Goal: Task Accomplishment & Management: Manage account settings

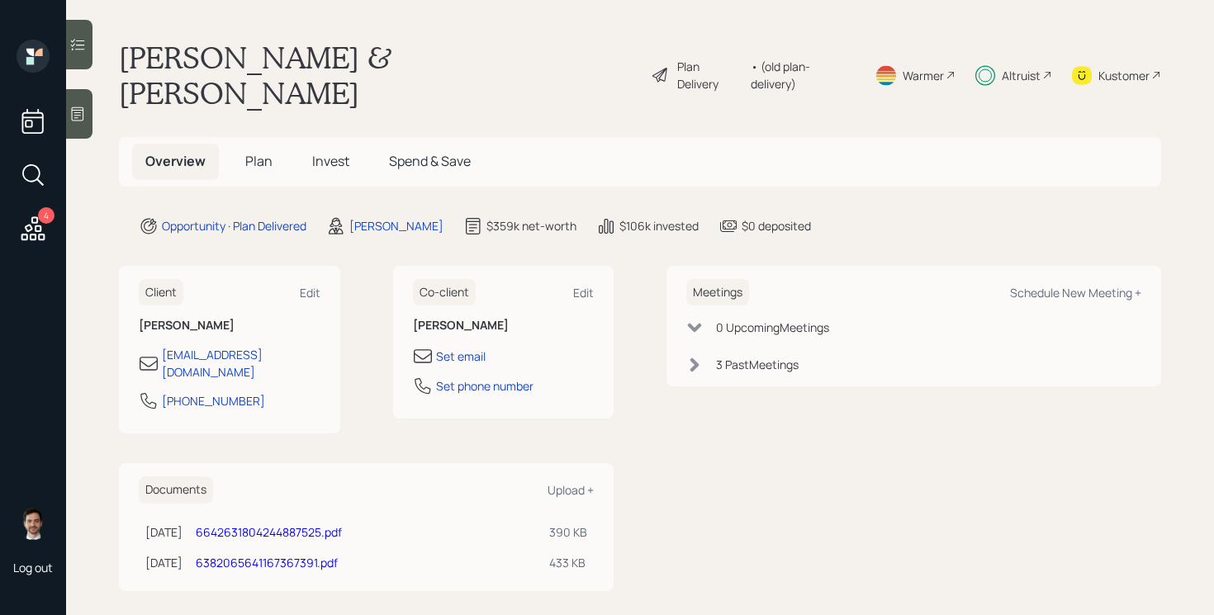
click at [39, 221] on icon at bounding box center [33, 229] width 30 height 30
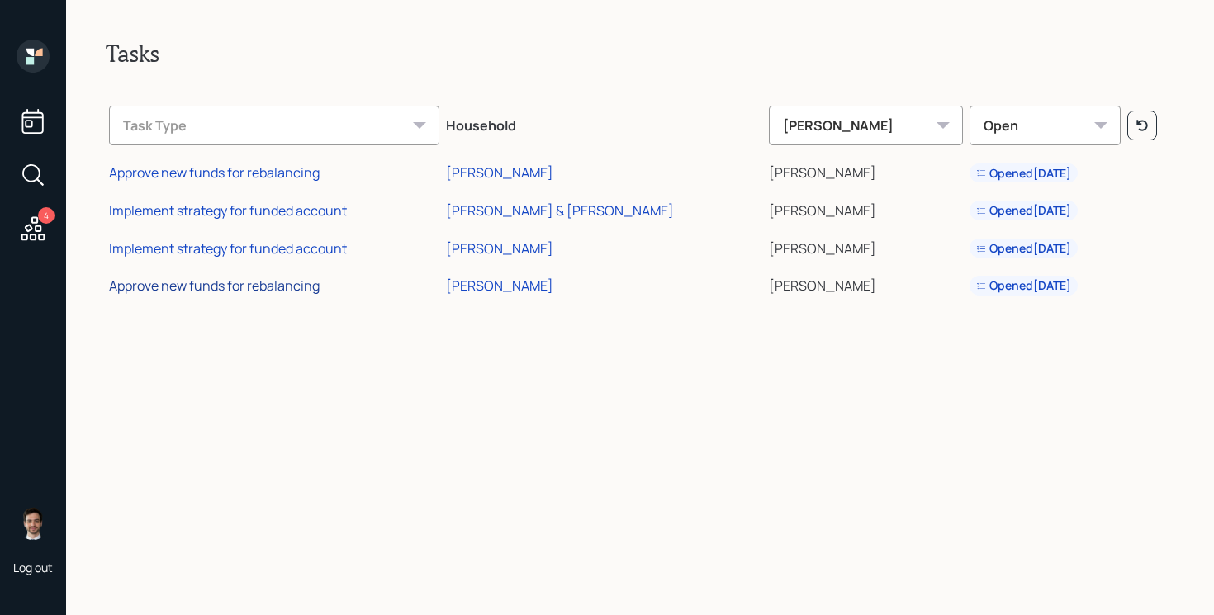
click at [301, 286] on div "Approve new funds for rebalancing" at bounding box center [214, 286] width 211 height 18
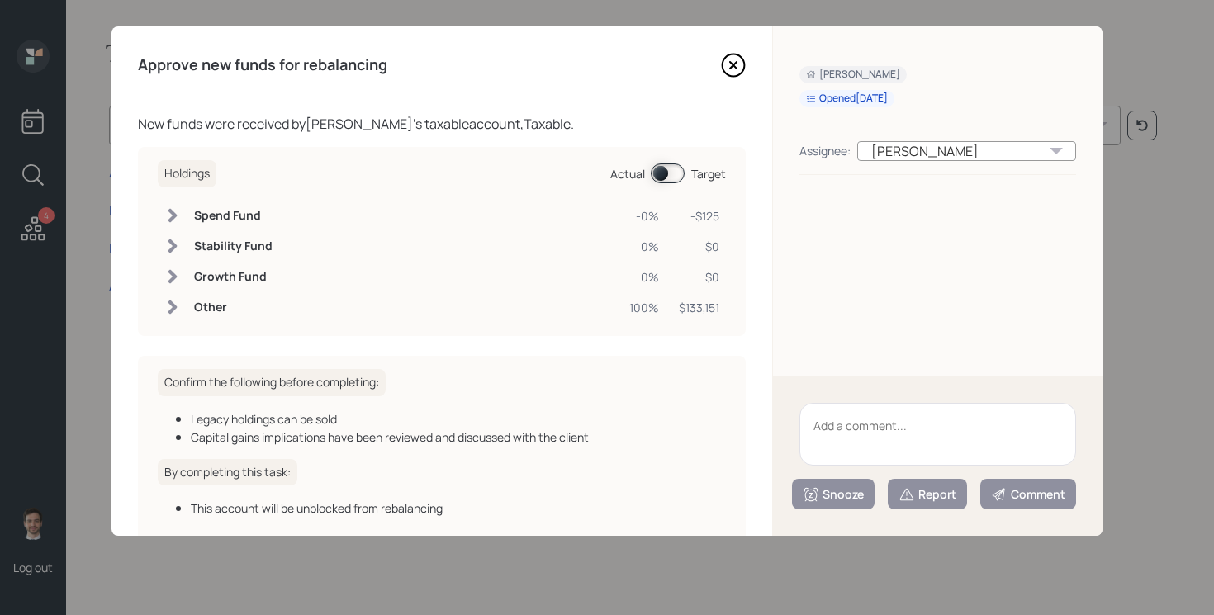
click at [733, 58] on icon at bounding box center [733, 65] width 25 height 25
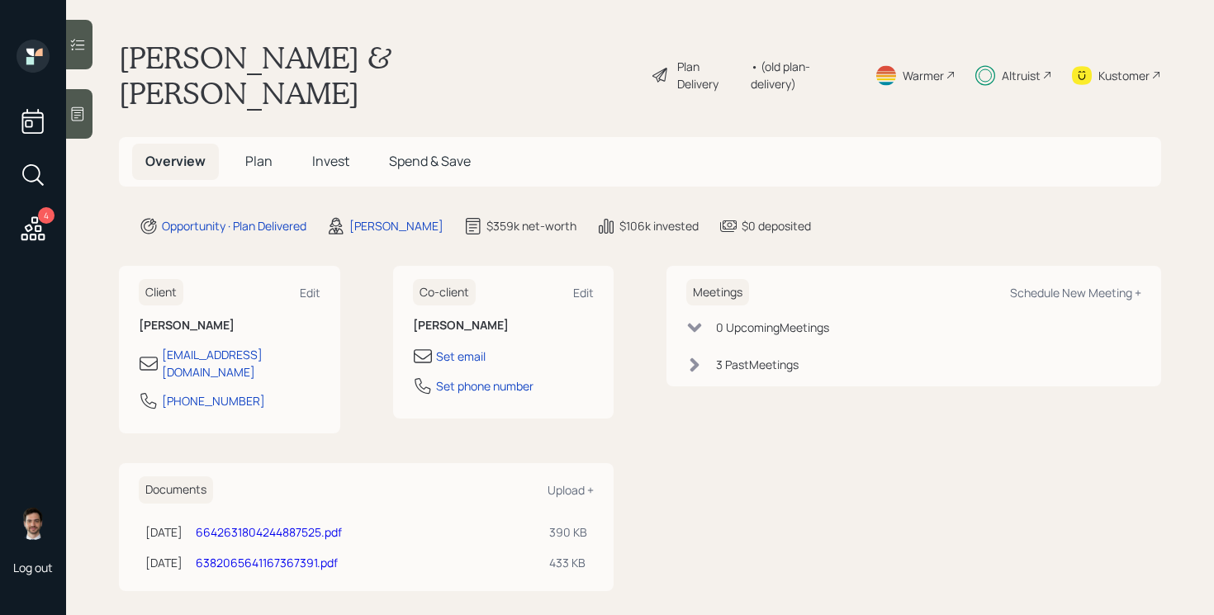
click at [682, 58] on div "Plan Delivery" at bounding box center [709, 75] width 65 height 35
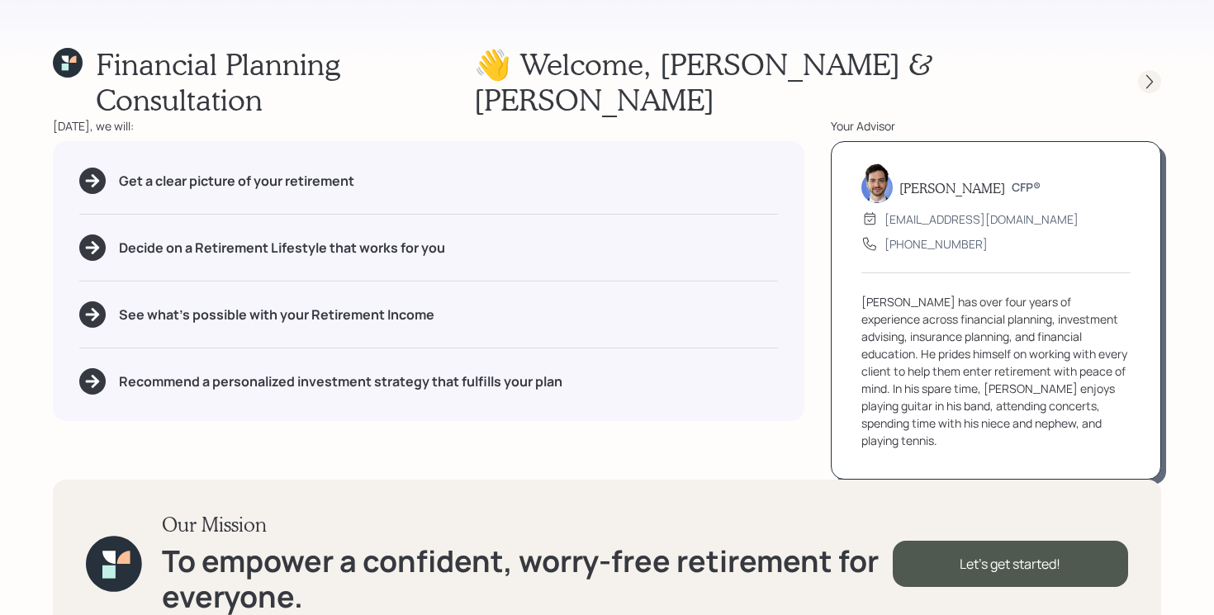
click at [1139, 70] on div at bounding box center [1149, 81] width 23 height 23
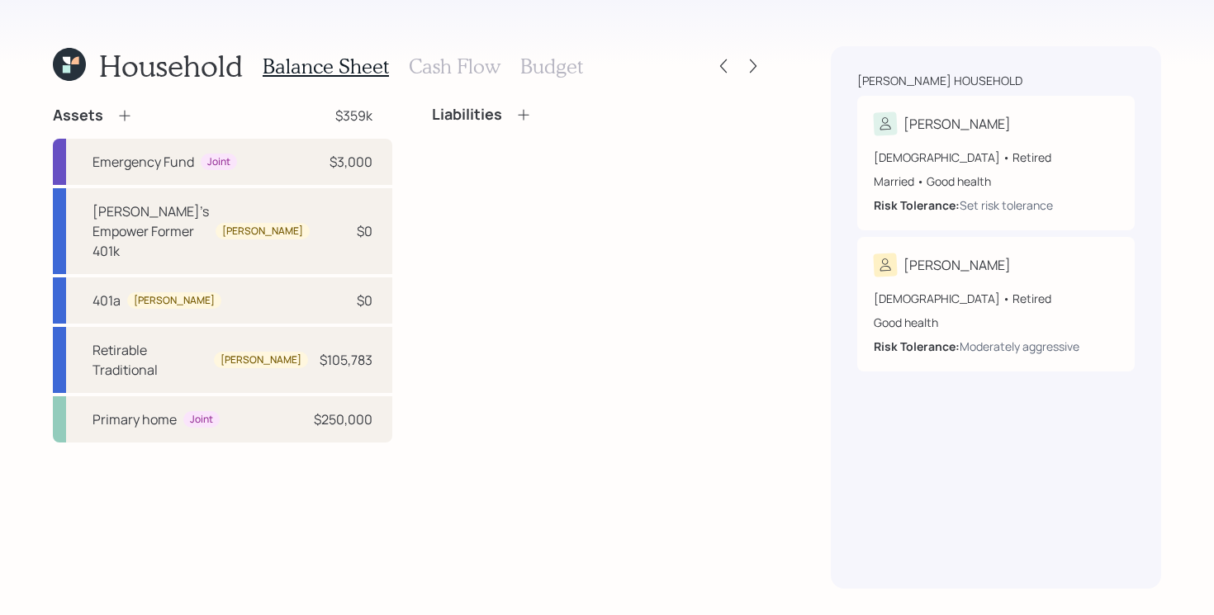
click at [766, 70] on div "Household Balance Sheet Cash Flow Budget Assets $359k Emergency Fund Joint $3,0…" at bounding box center [607, 307] width 1214 height 615
click at [758, 69] on icon at bounding box center [753, 66] width 17 height 17
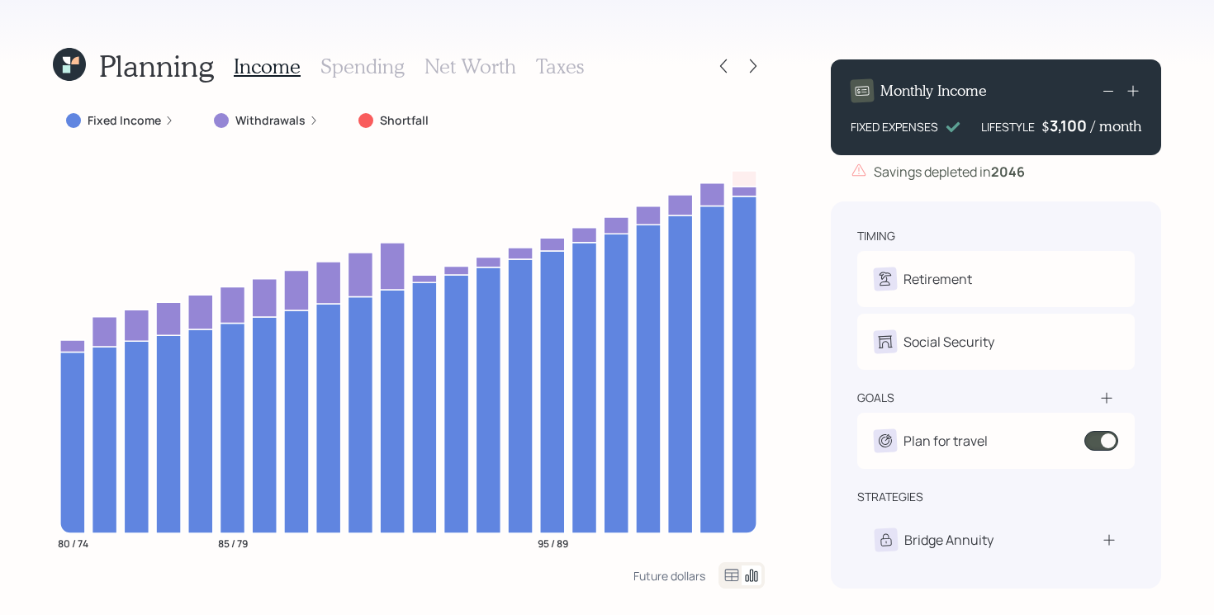
click at [758, 69] on icon at bounding box center [753, 66] width 17 height 17
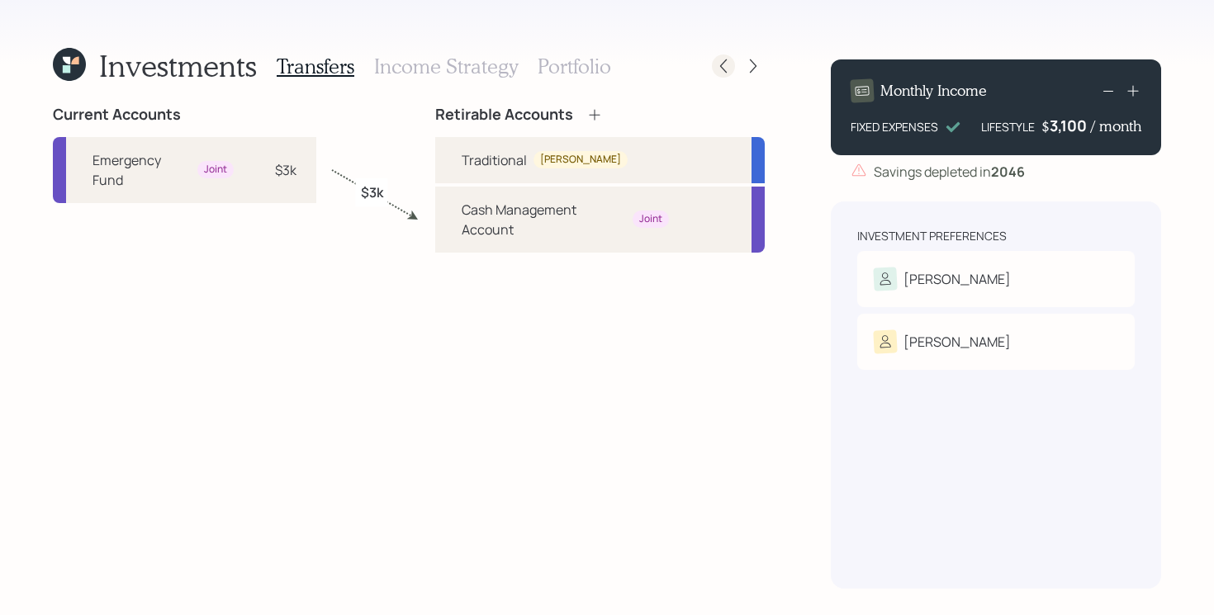
click at [728, 69] on icon at bounding box center [723, 66] width 17 height 17
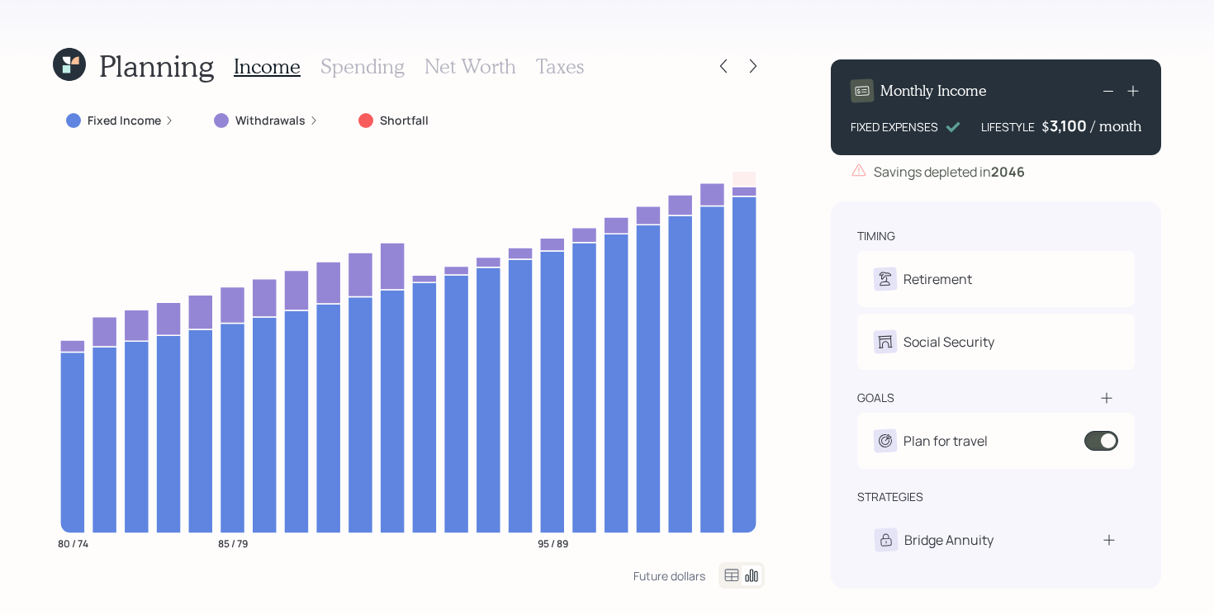
click at [728, 69] on icon at bounding box center [723, 66] width 17 height 17
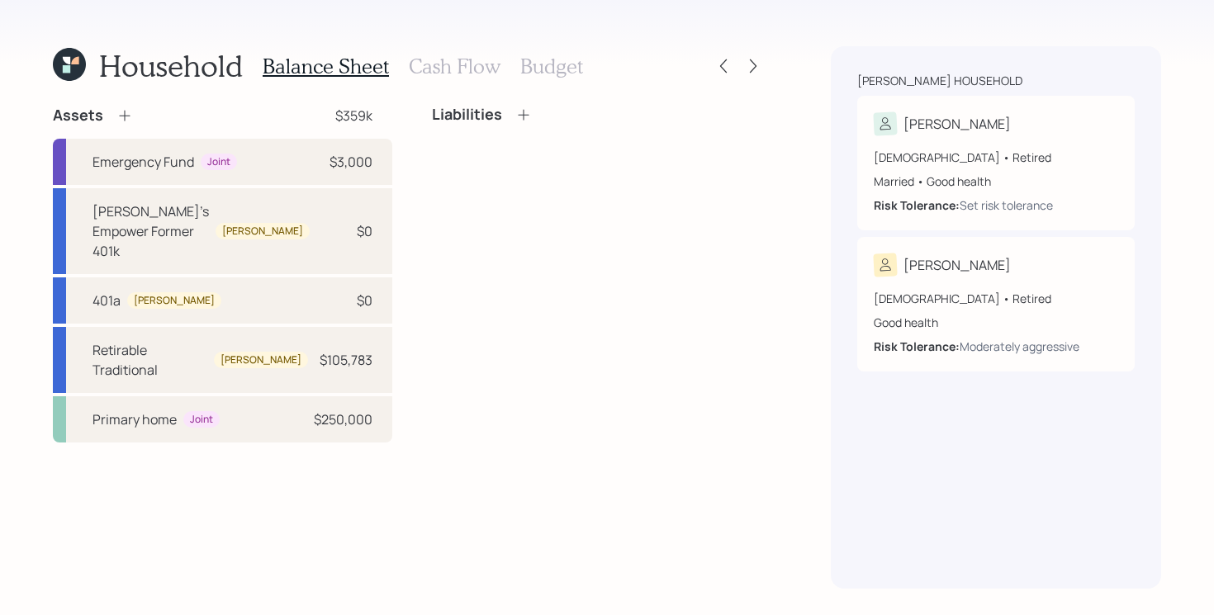
click at [538, 226] on div "Liabilities" at bounding box center [598, 274] width 333 height 337
click at [57, 67] on icon at bounding box center [69, 64] width 33 height 33
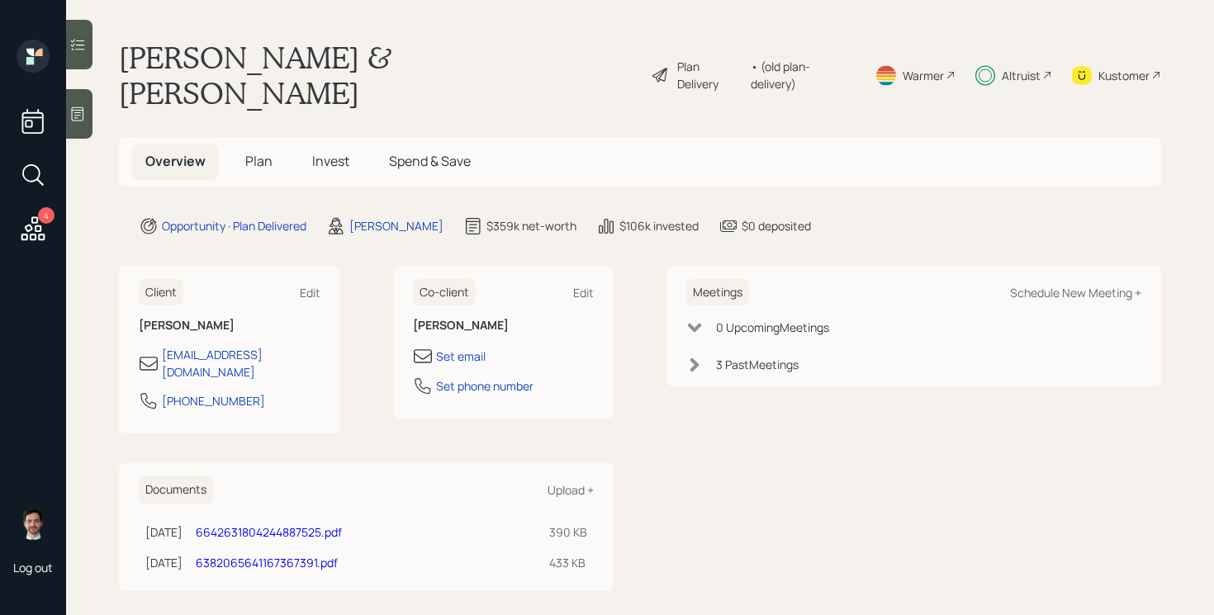
click at [256, 152] on span "Plan" at bounding box center [258, 161] width 27 height 18
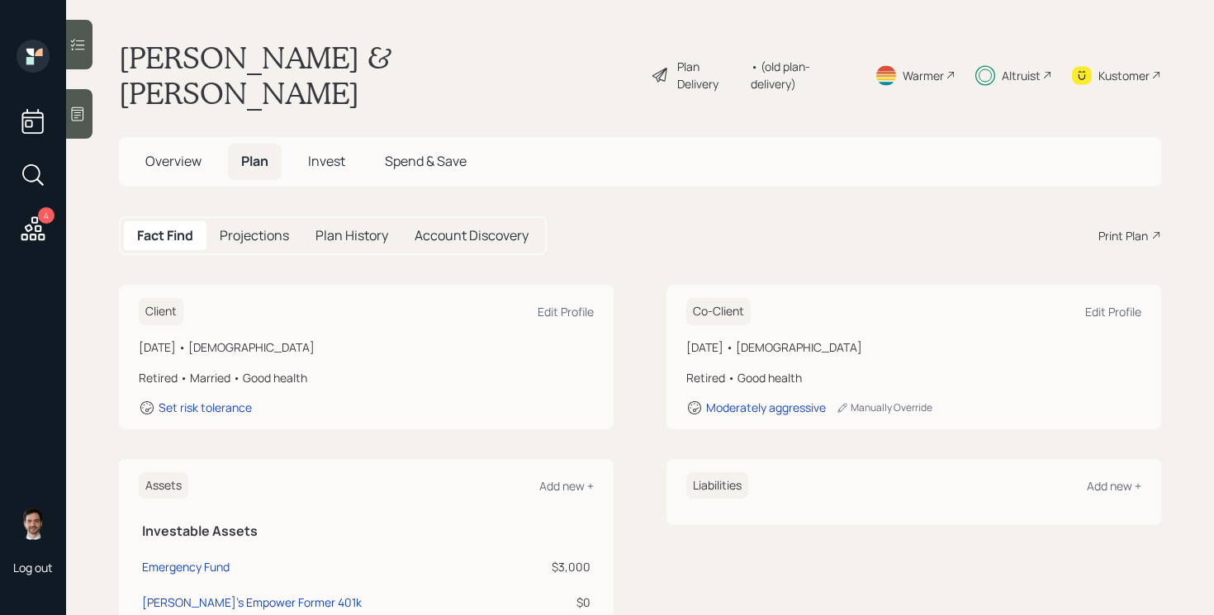
click at [694, 59] on div "Plan Delivery" at bounding box center [709, 75] width 65 height 35
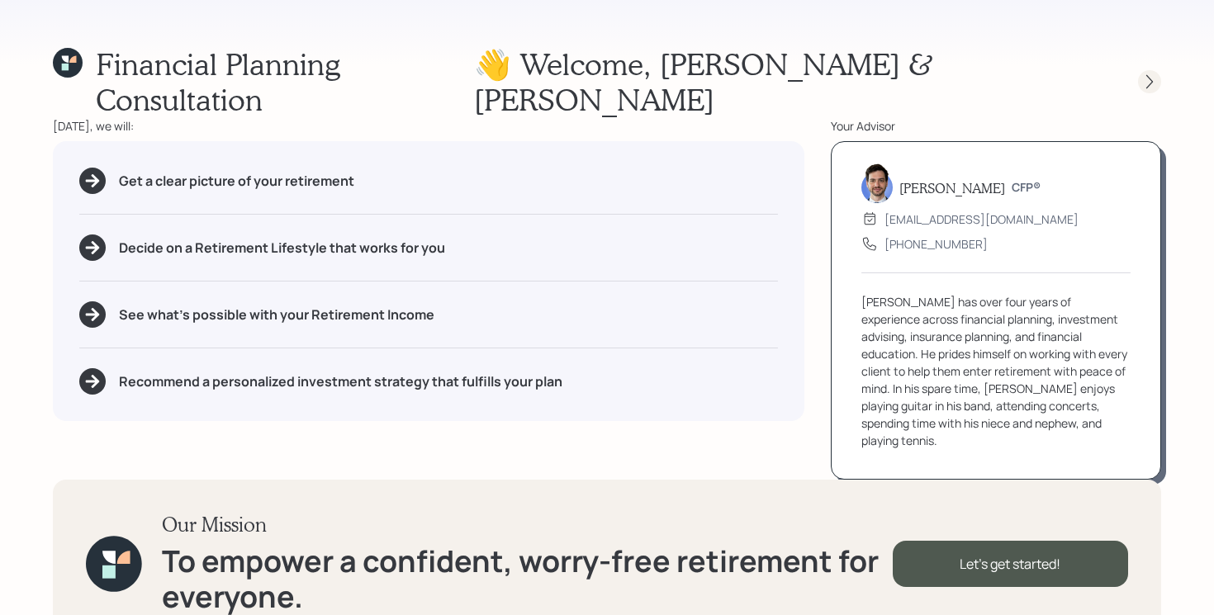
click at [1144, 73] on icon at bounding box center [1149, 81] width 17 height 17
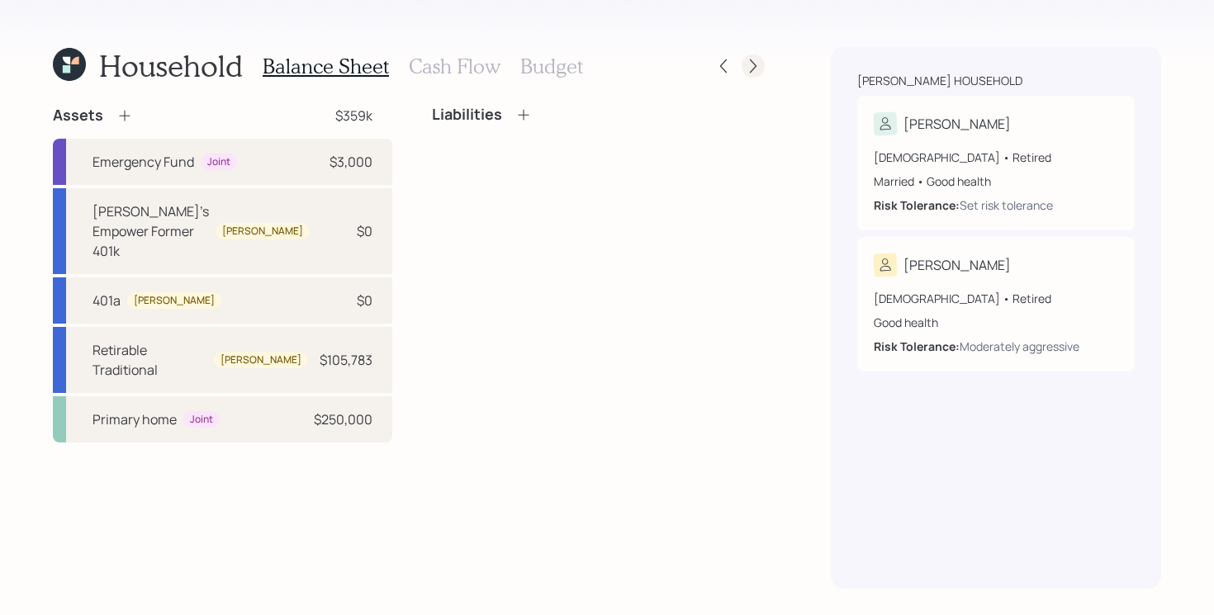
click at [761, 68] on icon at bounding box center [753, 66] width 17 height 17
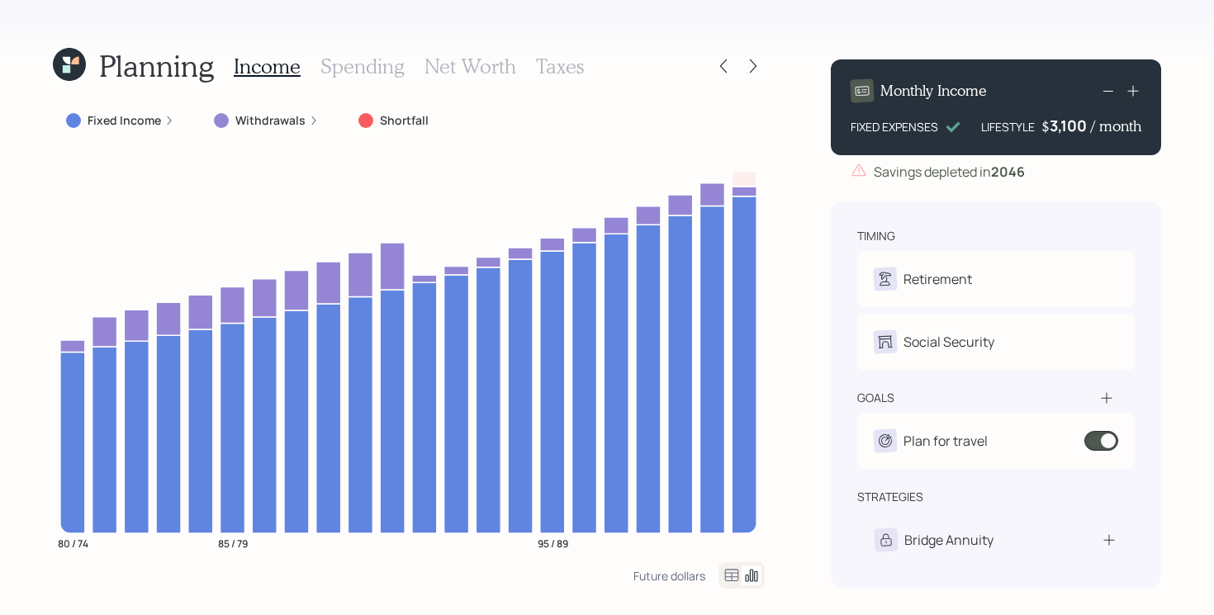
click at [139, 130] on div "Fixed Income" at bounding box center [120, 121] width 135 height 30
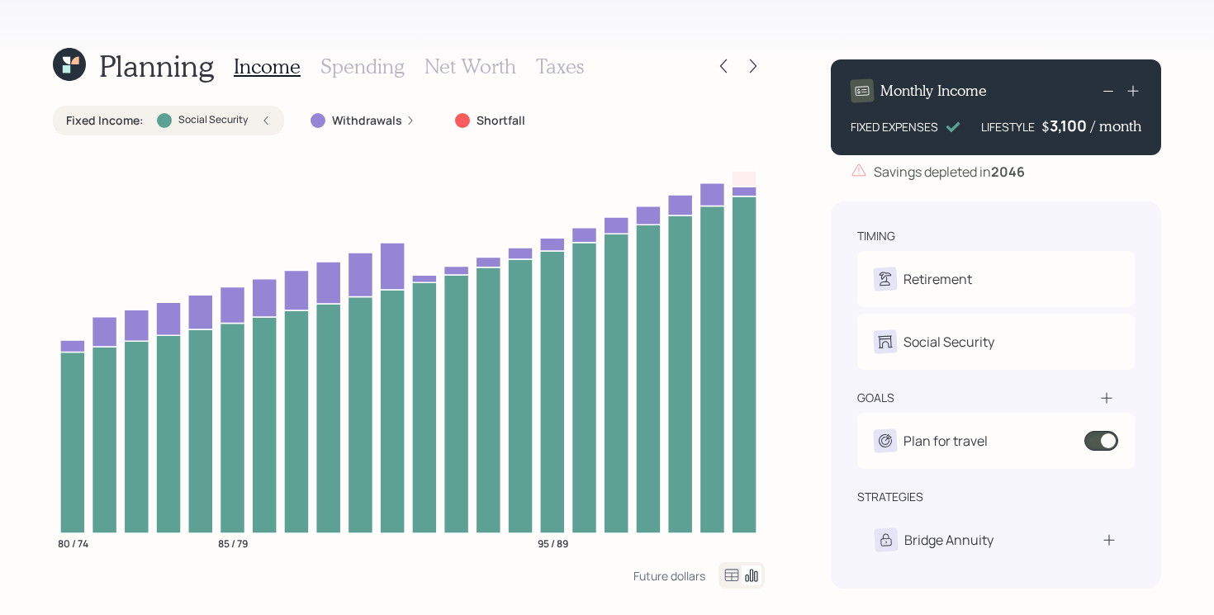
click at [121, 123] on label "Fixed Income :" at bounding box center [105, 120] width 78 height 17
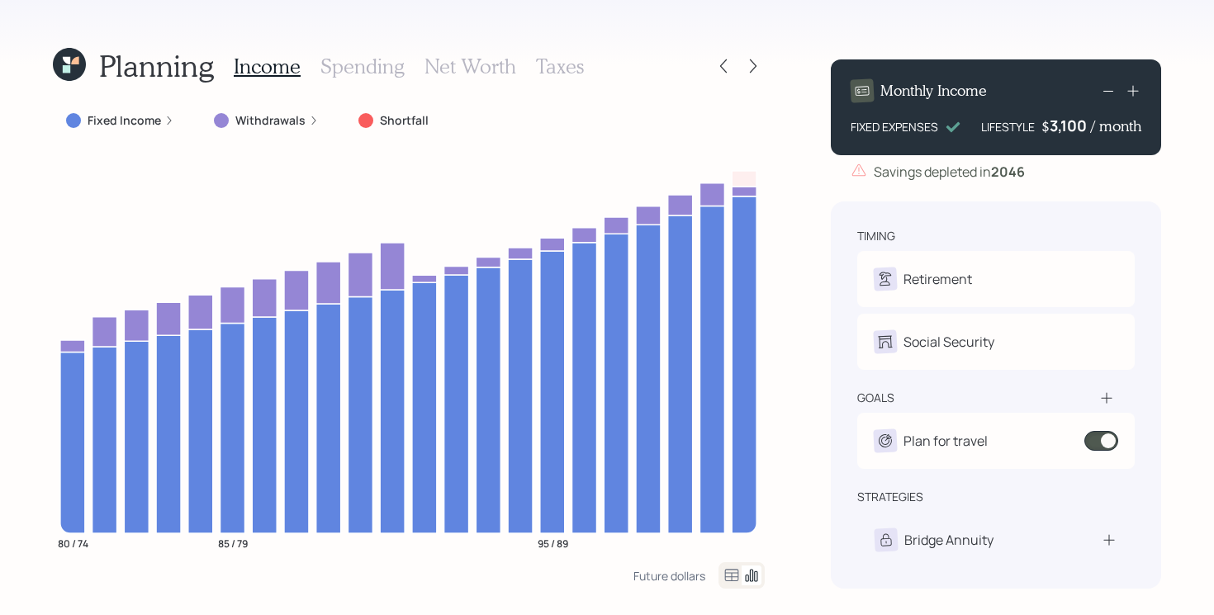
click at [368, 64] on h3 "Spending" at bounding box center [362, 67] width 84 height 24
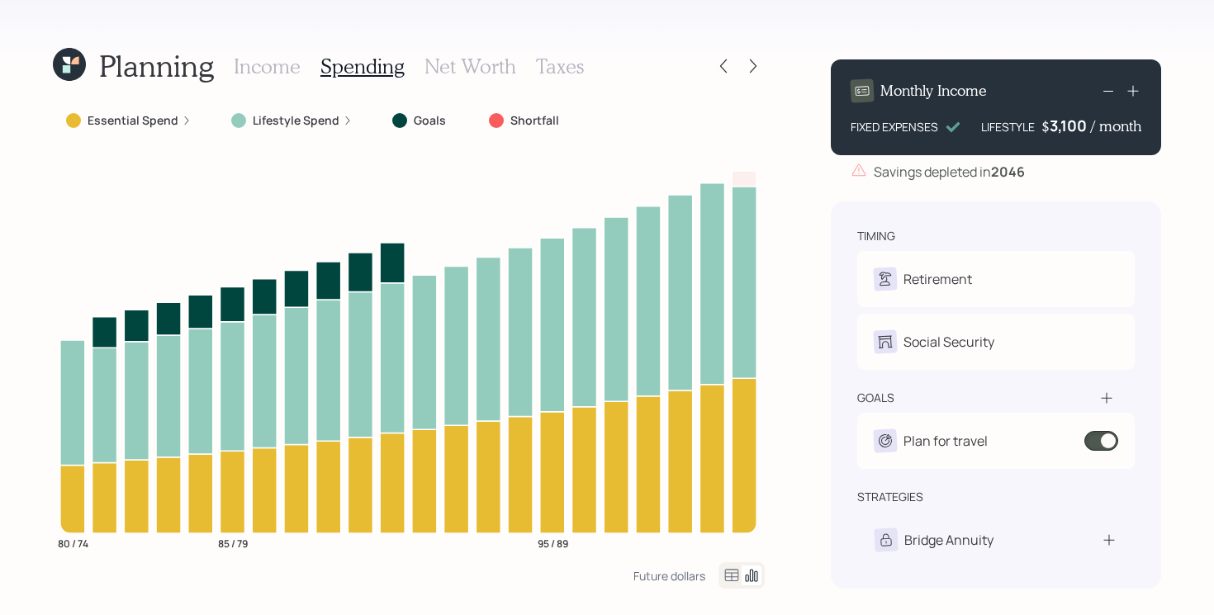
click at [129, 121] on label "Essential Spend" at bounding box center [133, 120] width 91 height 17
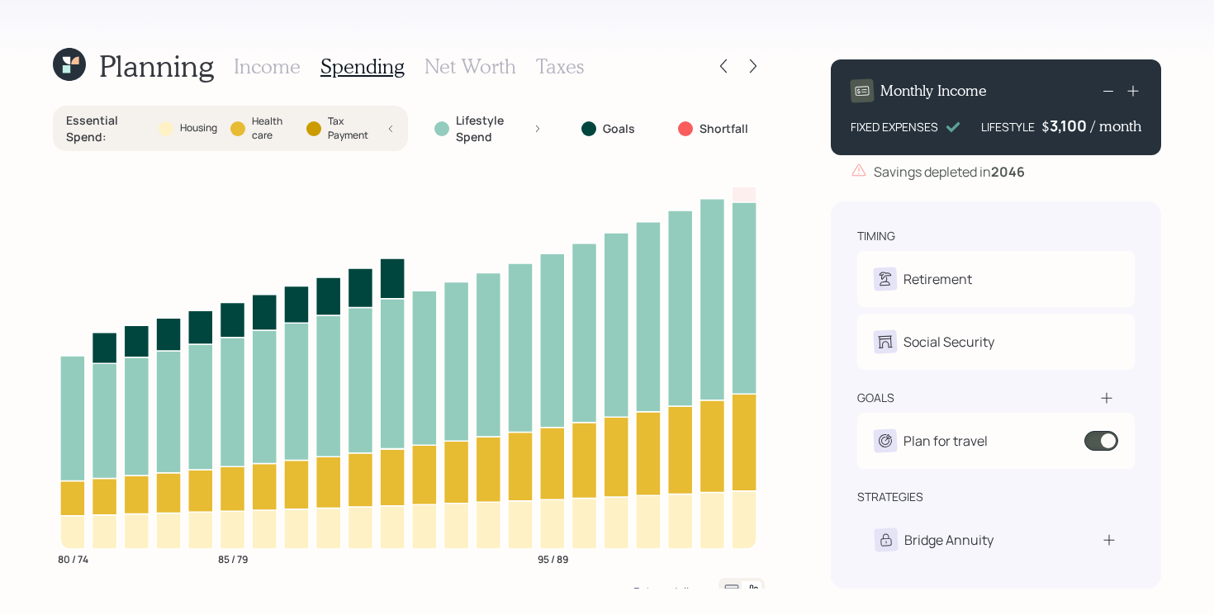
click at [129, 121] on label "Essential Spend :" at bounding box center [105, 128] width 79 height 32
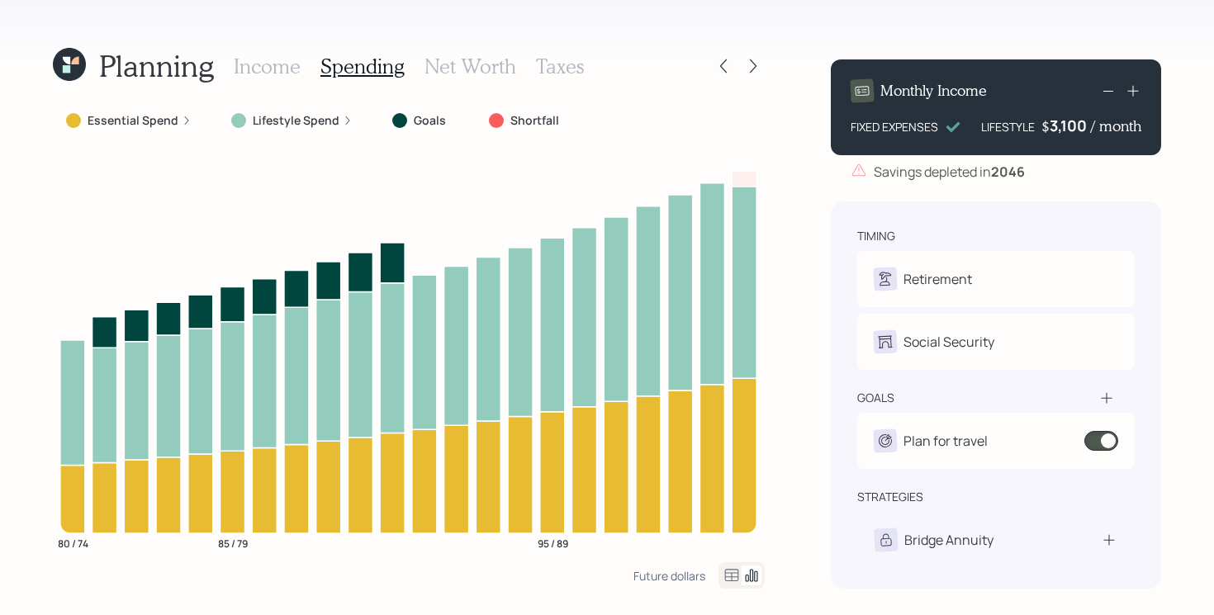
click at [285, 55] on h3 "Income" at bounding box center [267, 67] width 67 height 24
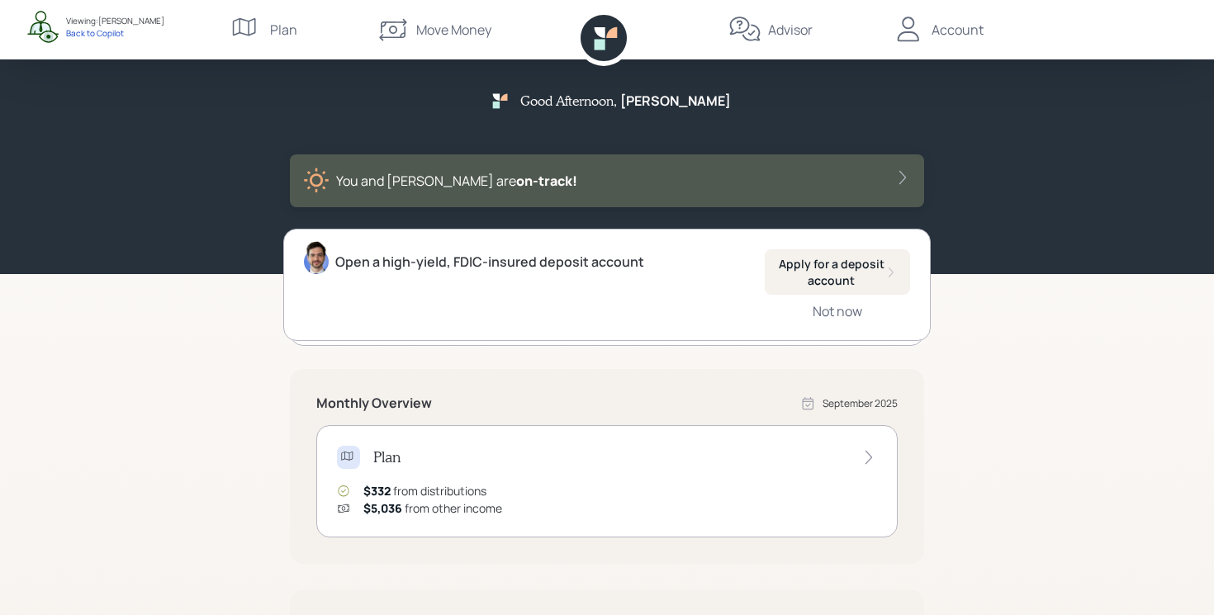
click at [773, 37] on div "Advisor" at bounding box center [790, 30] width 45 height 20
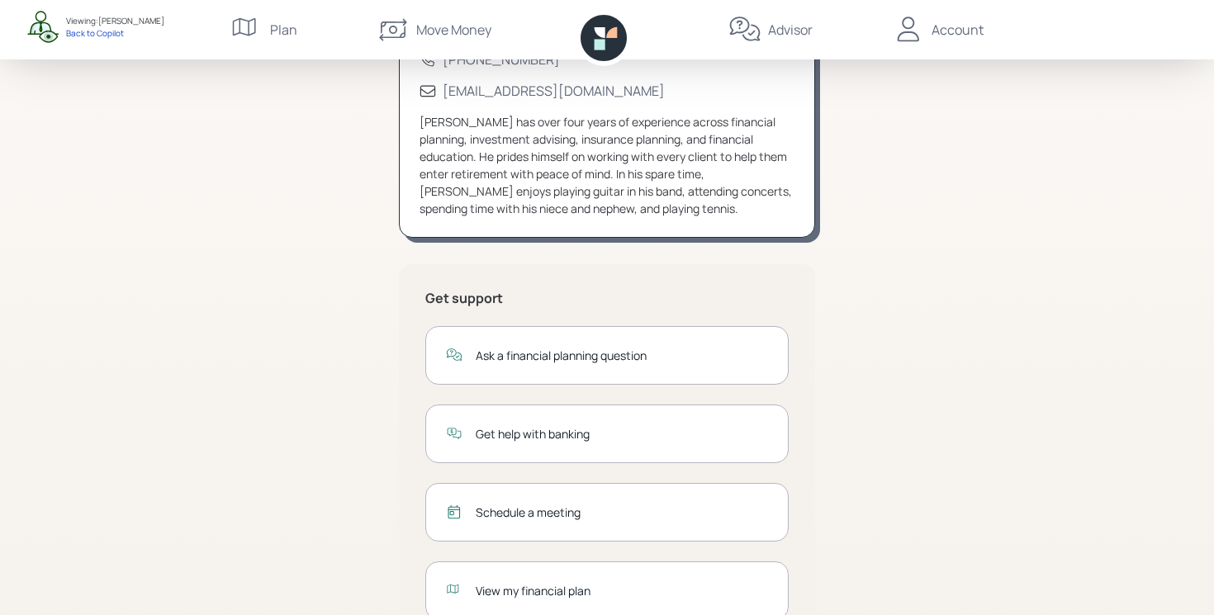
scroll to position [226, 0]
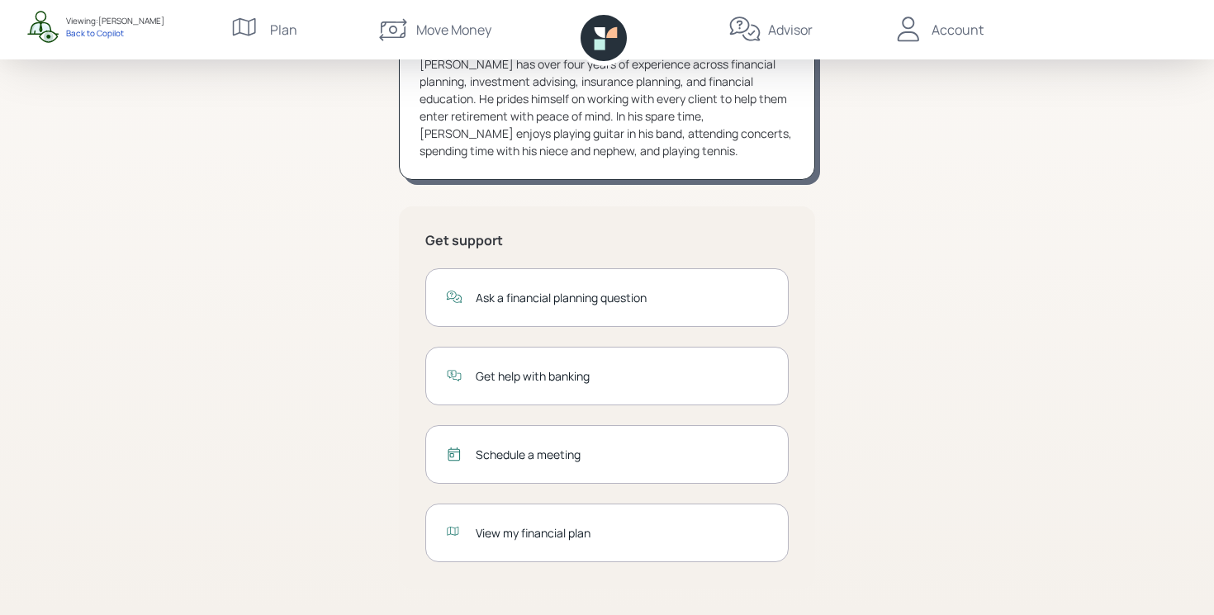
click at [564, 448] on div "Schedule a meeting" at bounding box center [622, 454] width 292 height 17
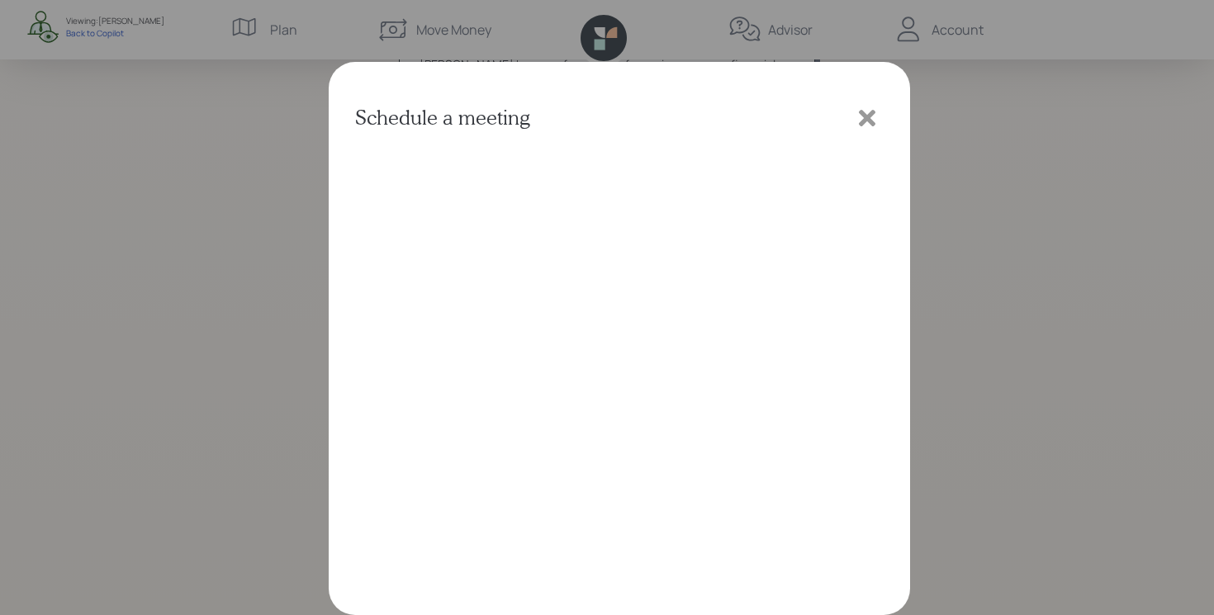
click at [865, 125] on icon at bounding box center [867, 118] width 25 height 25
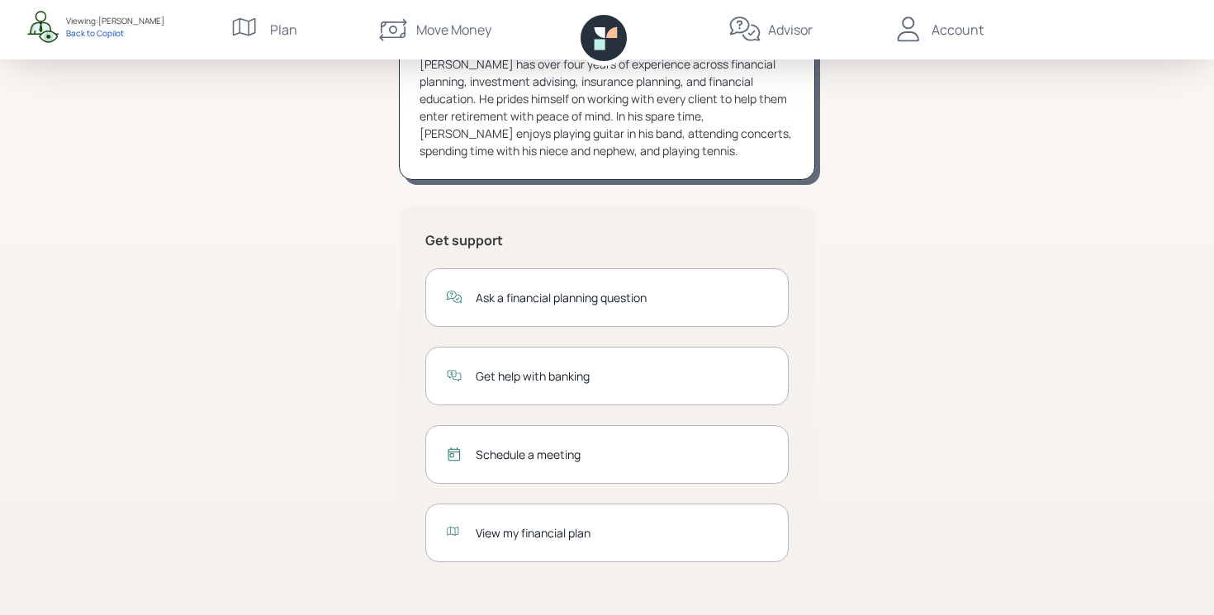
click at [861, 367] on div "Jonah Coleman CFP® (833) 222-1807 advisor@retirable.com Jonah has over four yea…" at bounding box center [607, 264] width 634 height 701
click at [634, 523] on div "View my financial plan" at bounding box center [606, 533] width 363 height 59
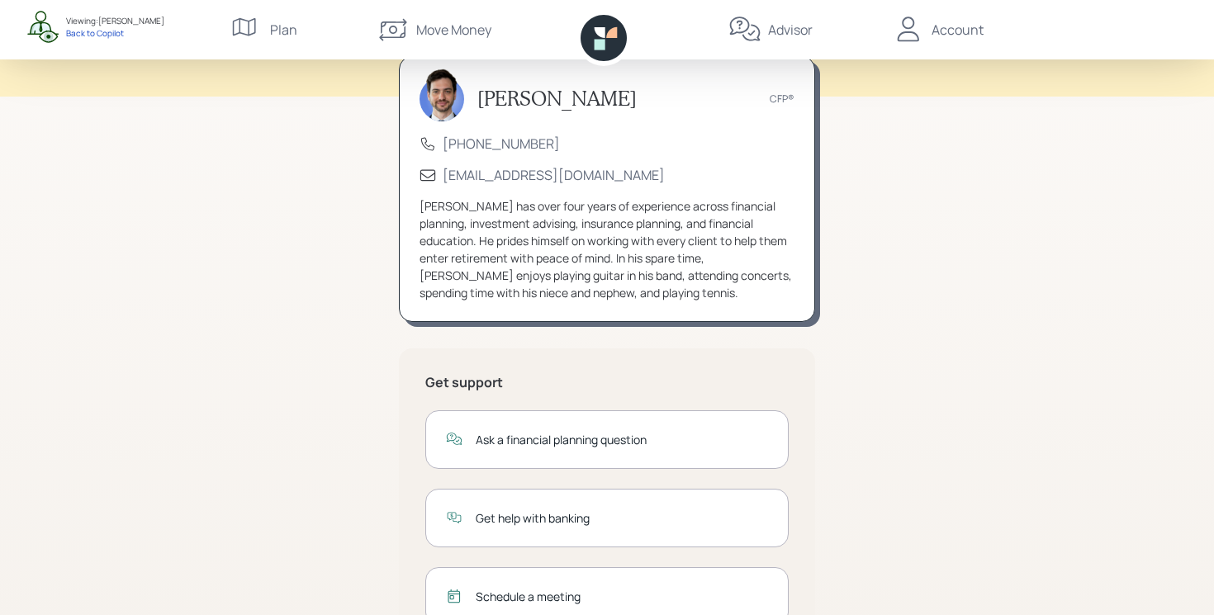
scroll to position [55, 0]
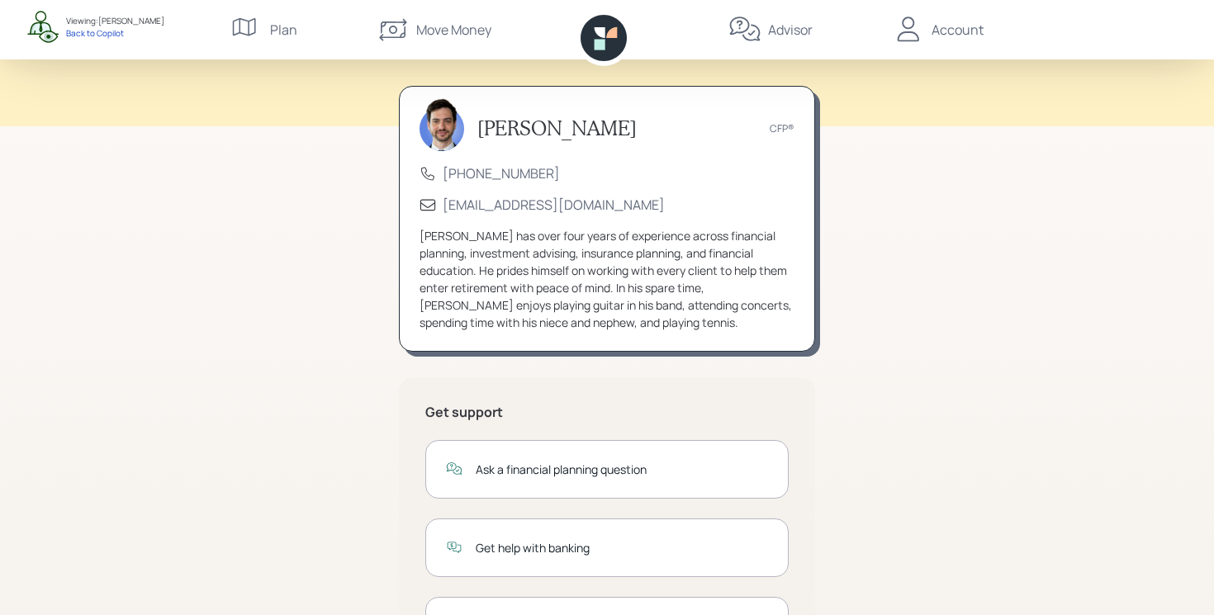
click at [966, 38] on div "Account" at bounding box center [958, 30] width 52 height 20
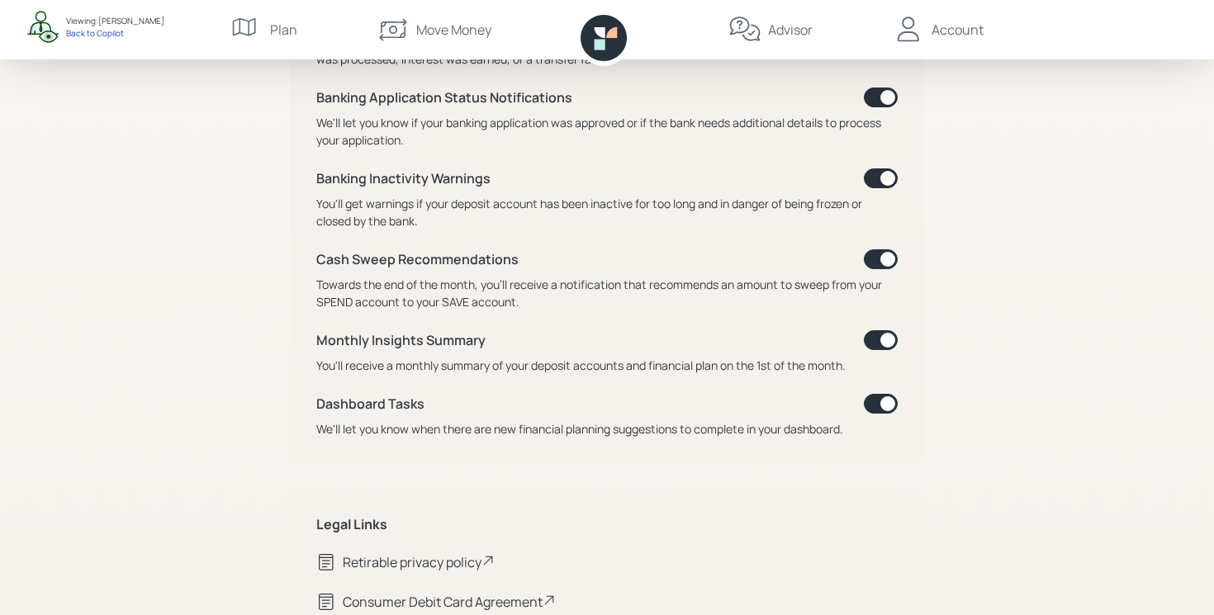
scroll to position [901, 0]
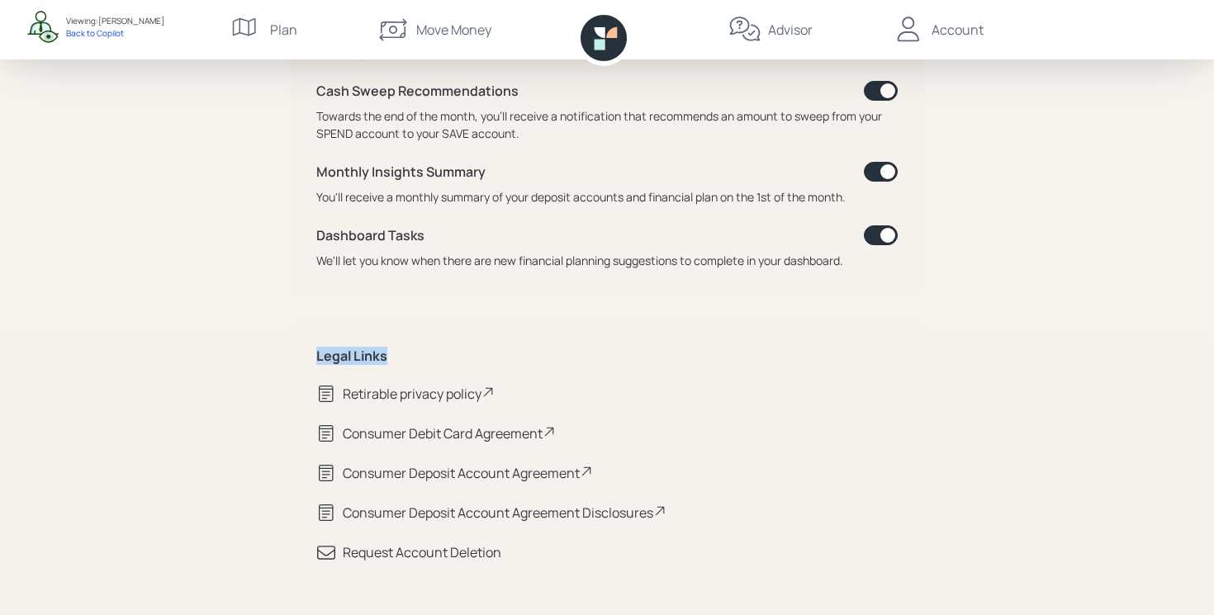
drag, startPoint x: 309, startPoint y: 361, endPoint x: 451, endPoint y: 357, distance: 142.1
click at [451, 357] on div "Legal Links Retirable privacy policy Consumer Debit Card Agreement Consumer Dep…" at bounding box center [607, 455] width 634 height 267
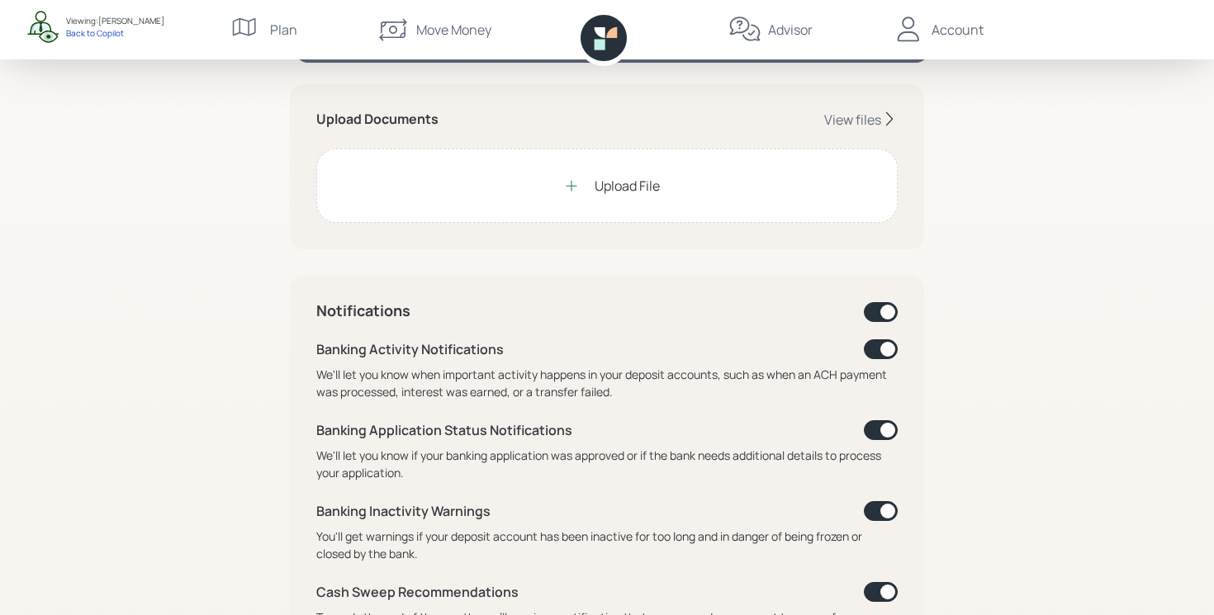
scroll to position [0, 0]
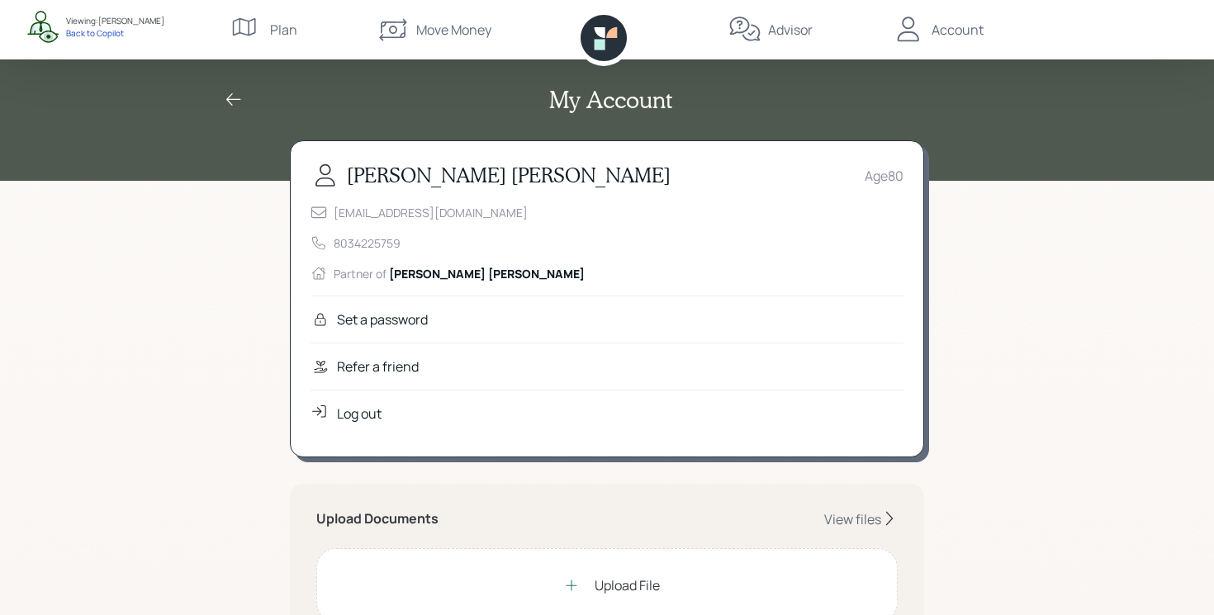
click at [366, 364] on div "Refer a friend" at bounding box center [378, 367] width 82 height 20
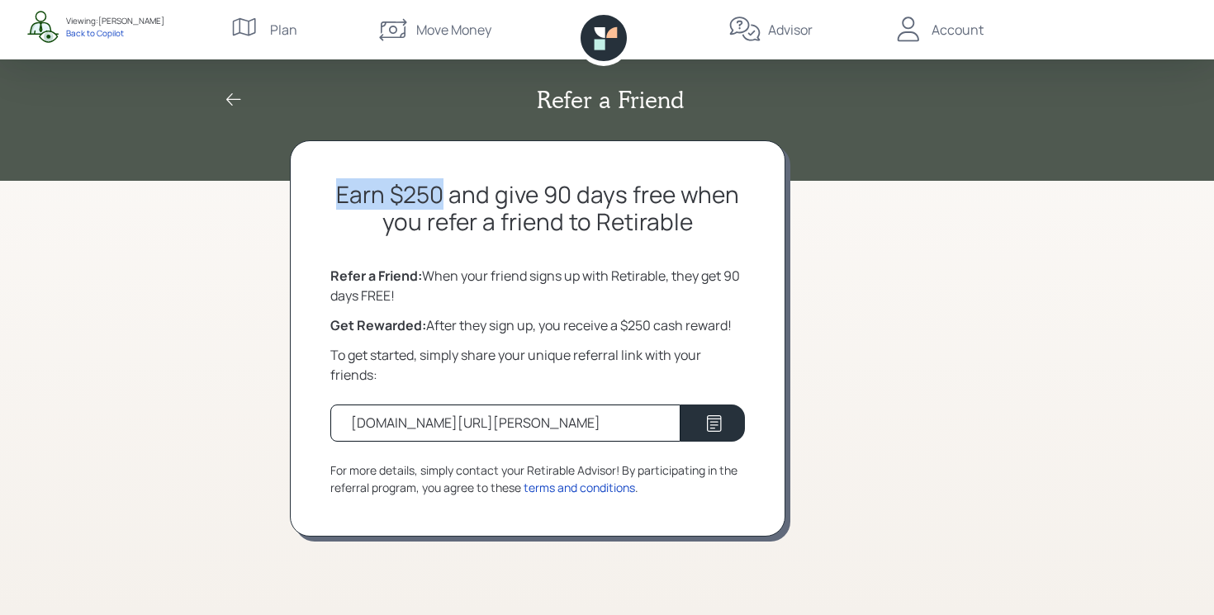
drag, startPoint x: 336, startPoint y: 192, endPoint x: 443, endPoint y: 187, distance: 107.5
click at [443, 187] on h2 "Earn $250 and give 90 days free when you refer a friend to Retirable" at bounding box center [537, 208] width 415 height 55
click at [485, 199] on h2 "Earn $250 and give 90 days free when you refer a friend to Retirable" at bounding box center [537, 208] width 415 height 55
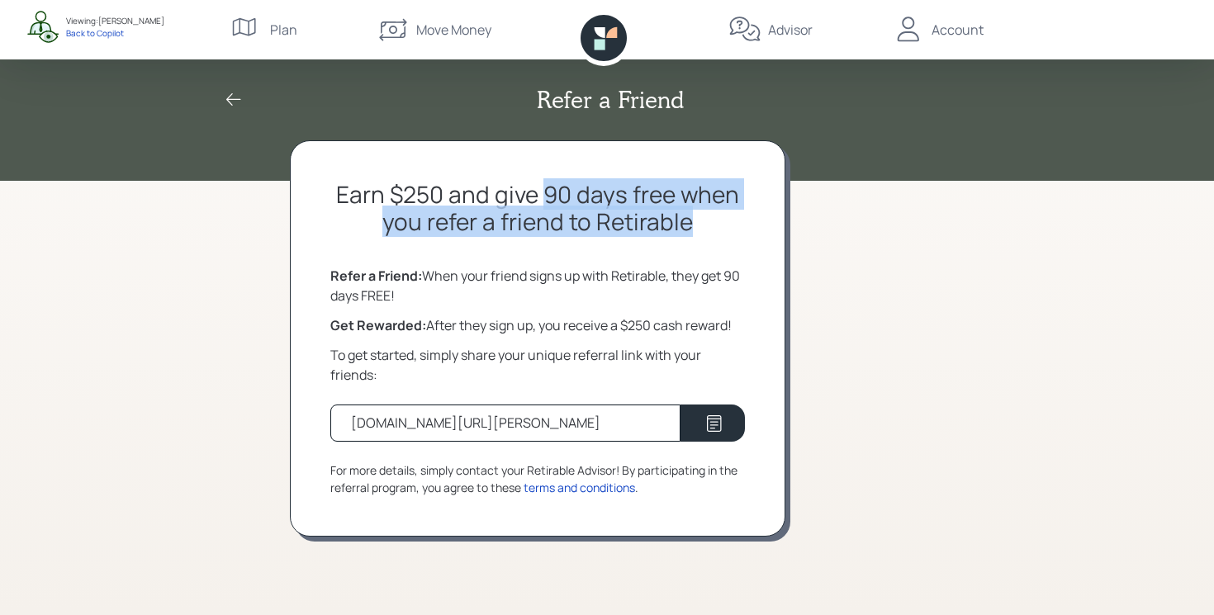
drag, startPoint x: 542, startPoint y: 194, endPoint x: 697, endPoint y: 219, distance: 157.2
click at [697, 219] on h2 "Earn $250 and give 90 days free when you refer a friend to Retirable" at bounding box center [537, 208] width 415 height 55
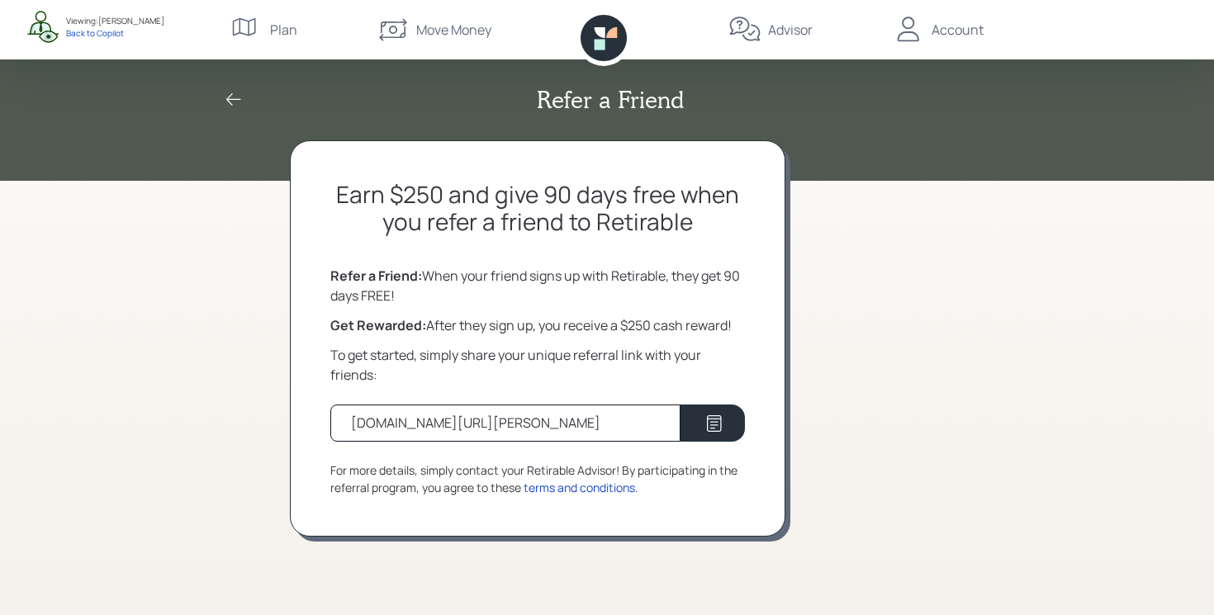
click at [195, 382] on div "Refer a Friend Earn $250 and give 90 days free when you refer a friend to Retir…" at bounding box center [607, 307] width 1214 height 615
click at [82, 36] on div "Back to Copilot" at bounding box center [115, 33] width 98 height 12
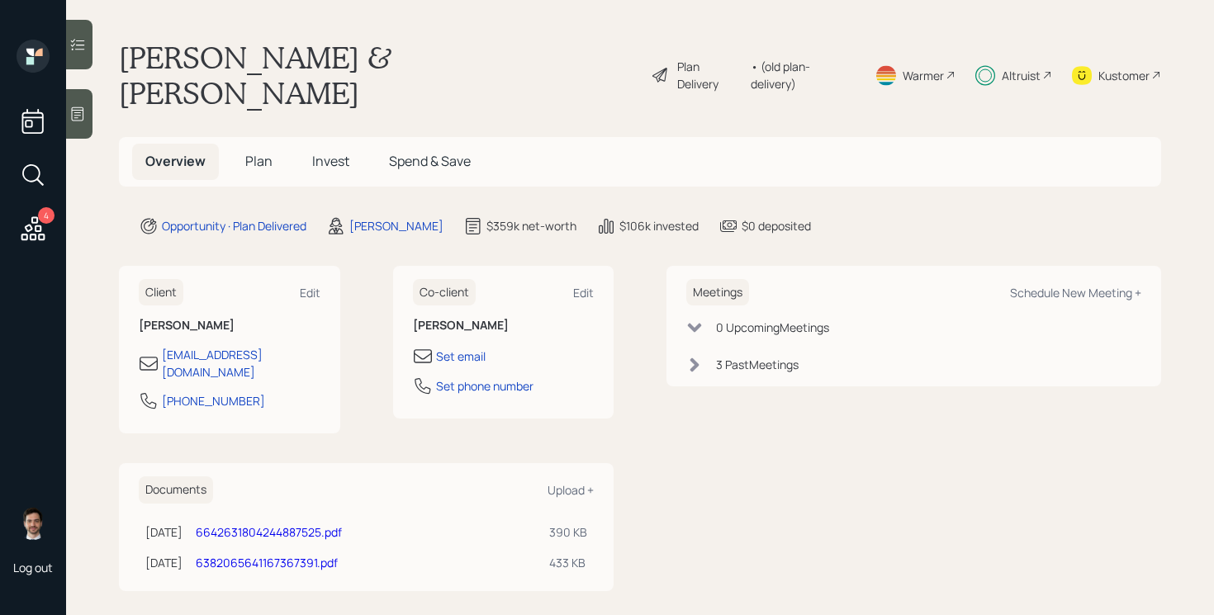
click at [254, 144] on h5 "Plan" at bounding box center [259, 162] width 54 height 36
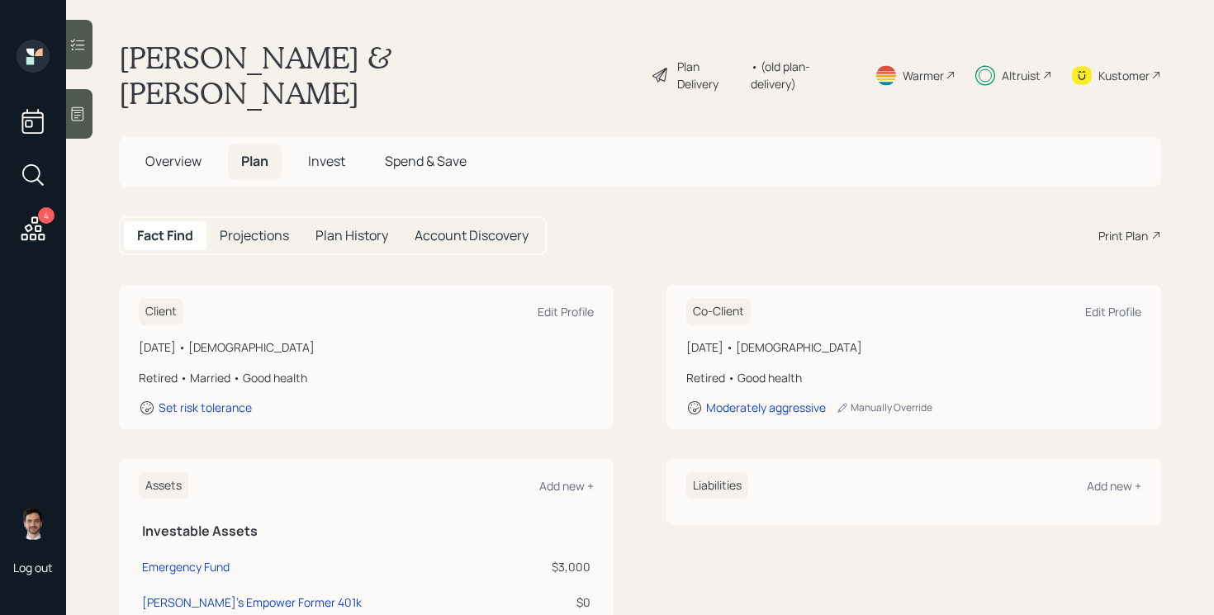
click at [677, 63] on div "Plan Delivery" at bounding box center [709, 75] width 65 height 35
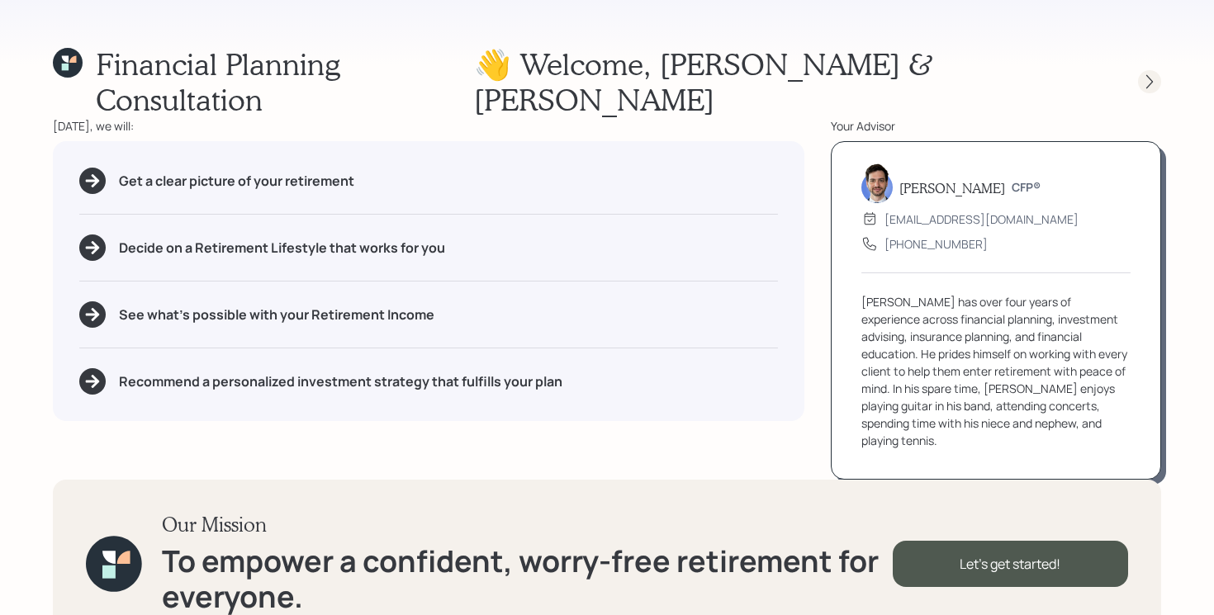
click at [1148, 73] on icon at bounding box center [1149, 81] width 17 height 17
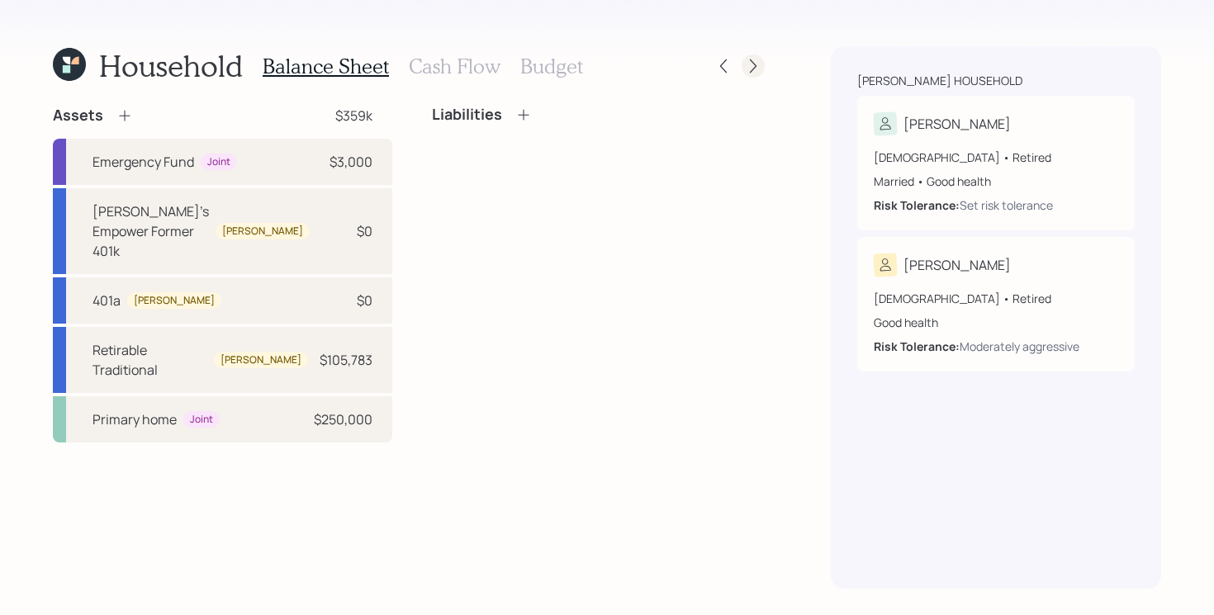
click at [759, 64] on icon at bounding box center [753, 66] width 17 height 17
